Goal: Task Accomplishment & Management: Manage account settings

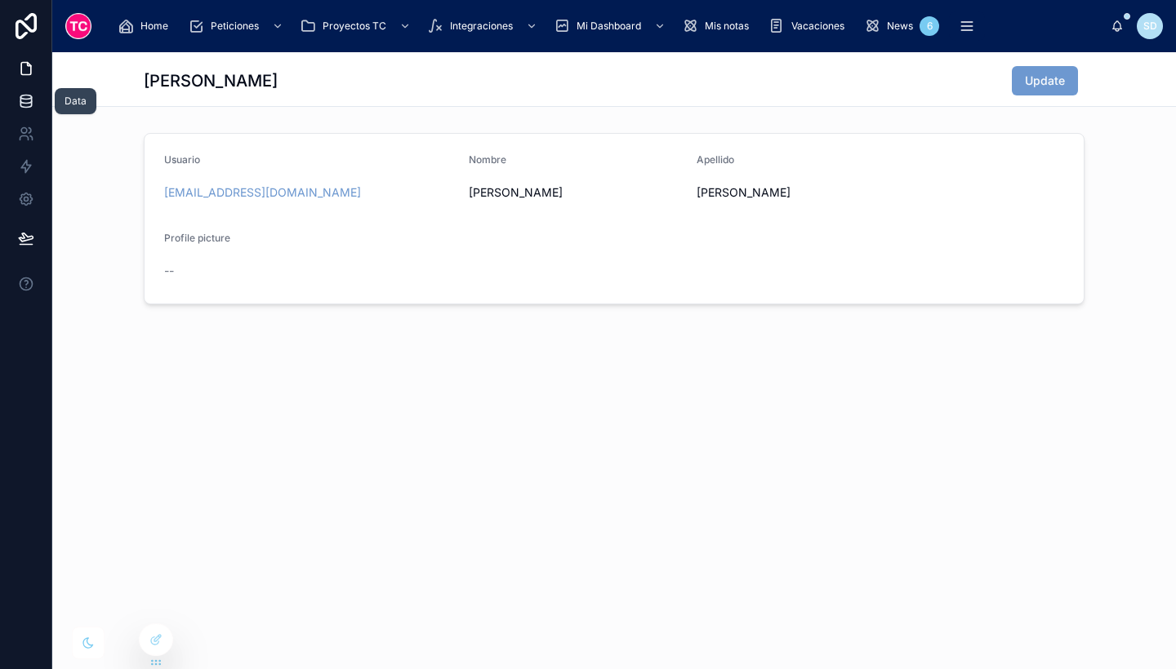
click at [28, 100] on icon at bounding box center [25, 98] width 11 height 4
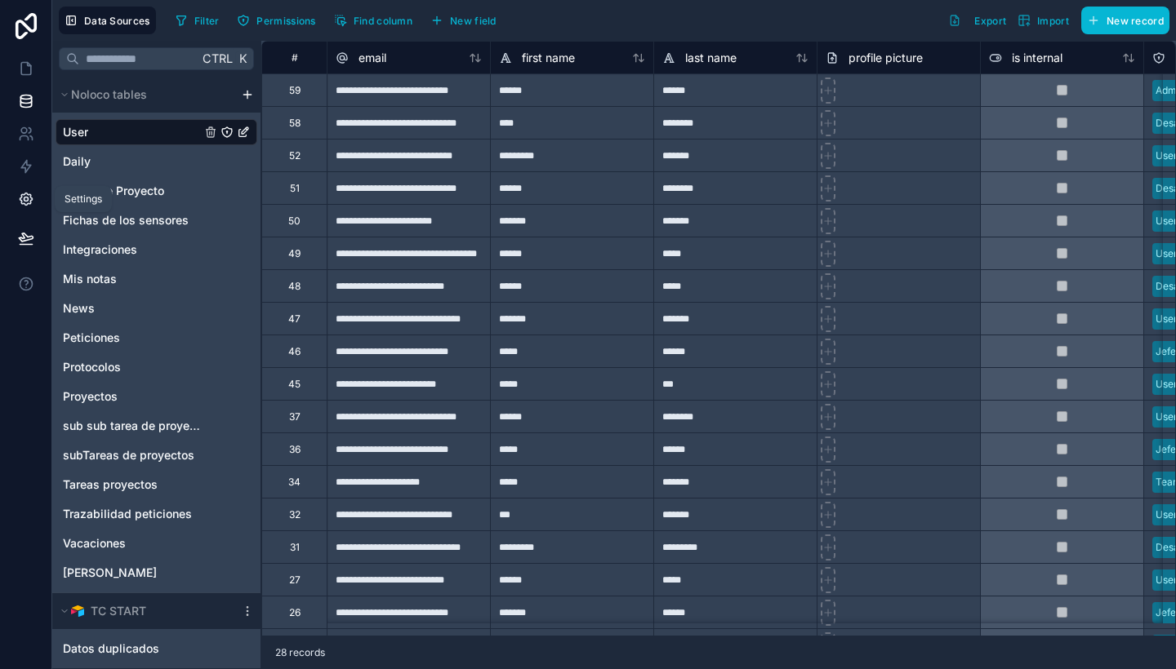
click at [31, 208] on link at bounding box center [25, 199] width 51 height 33
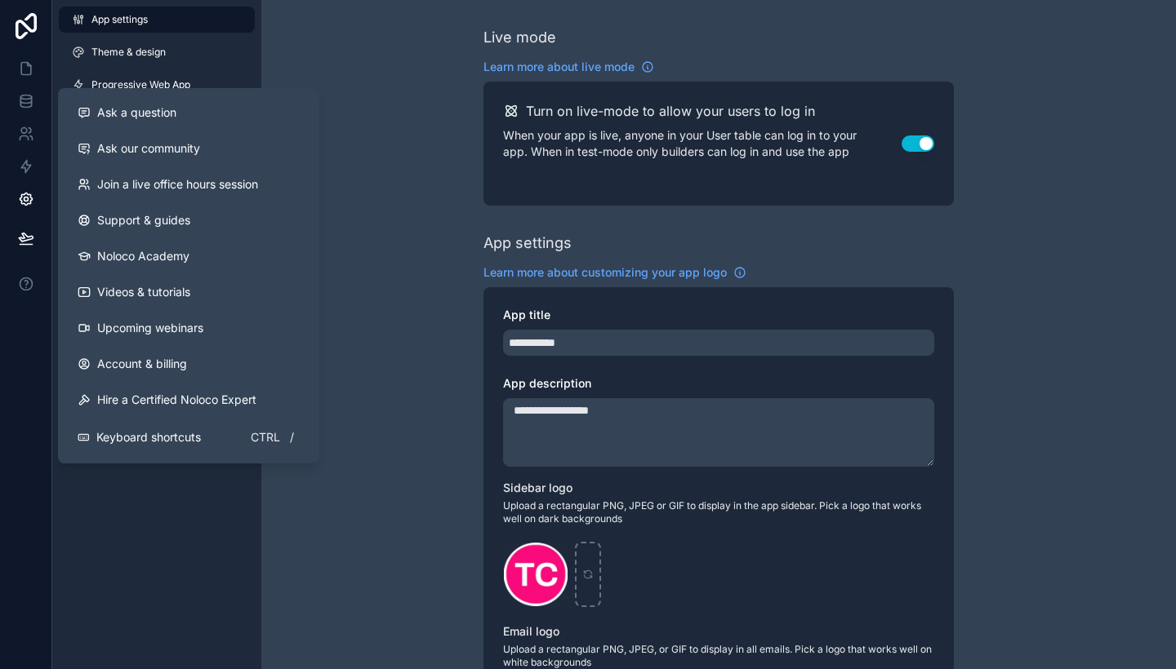
click at [164, 548] on div "App settings Theme & design Progressive Web App Navigation Email settings Space…" at bounding box center [156, 334] width 209 height 669
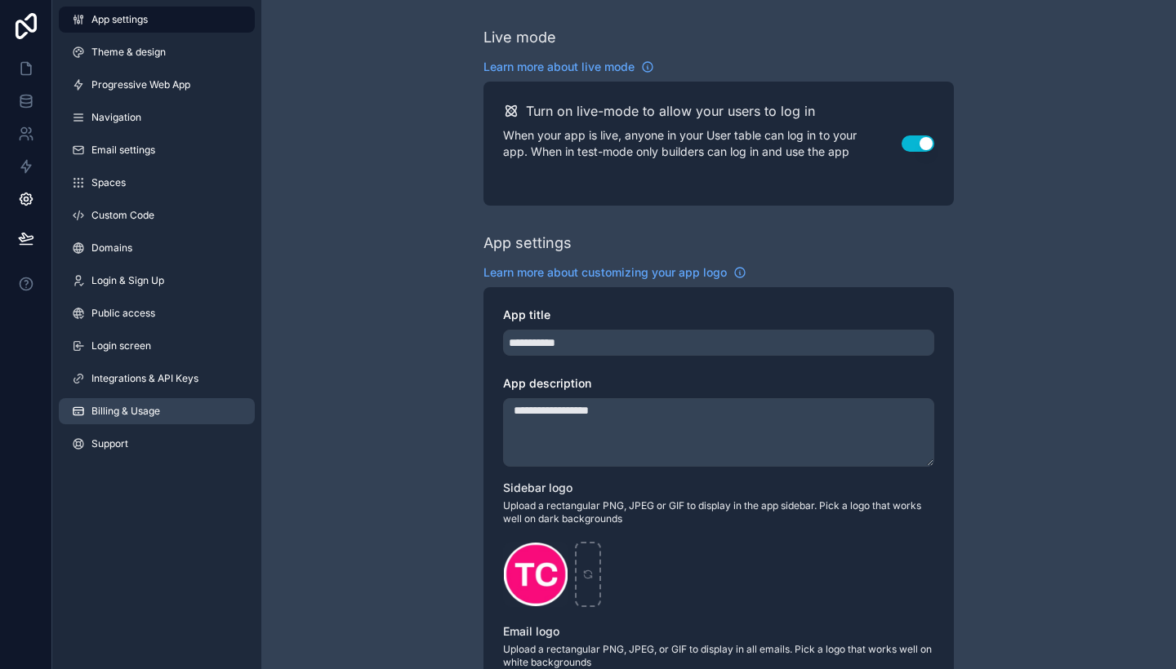
click at [182, 409] on link "Billing & Usage" at bounding box center [157, 411] width 196 height 26
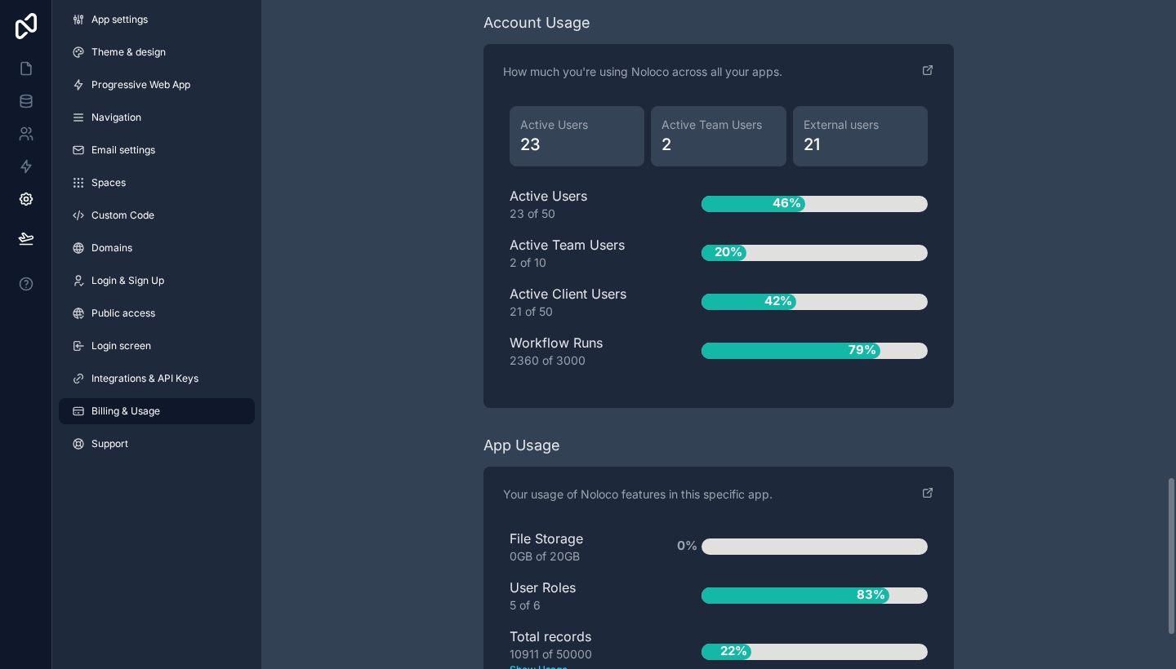
scroll to position [1996, 0]
click at [848, 349] on span "79%" at bounding box center [862, 350] width 36 height 27
drag, startPoint x: 848, startPoint y: 349, endPoint x: 980, endPoint y: 332, distance: 133.3
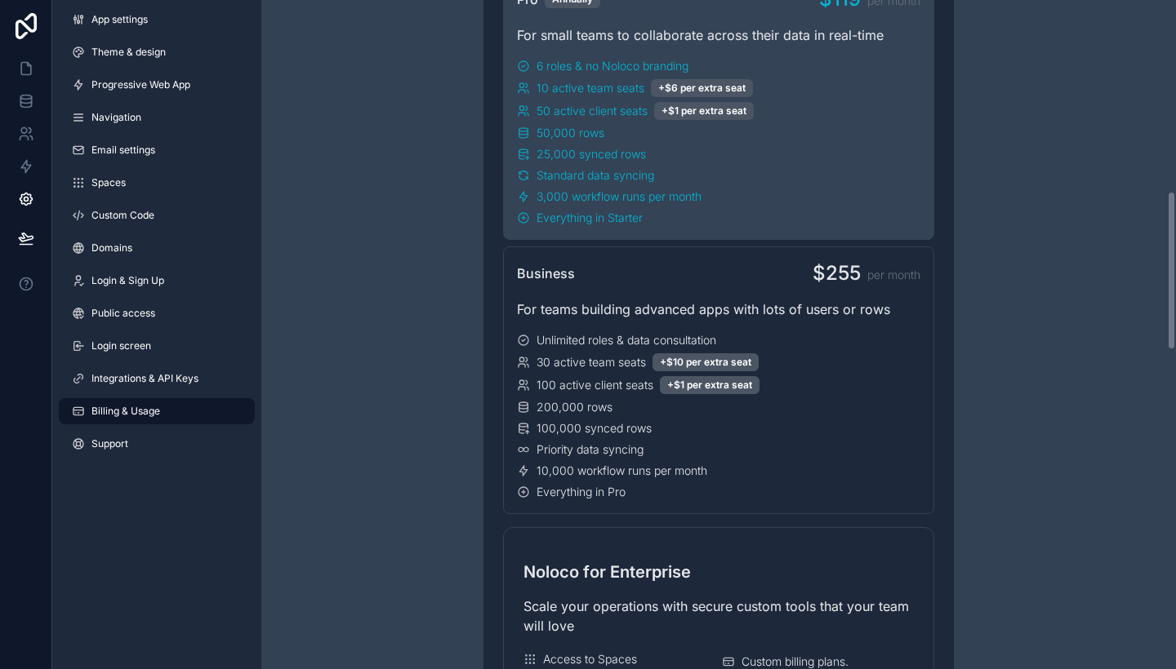
scroll to position [665, 0]
